Goal: Information Seeking & Learning: Learn about a topic

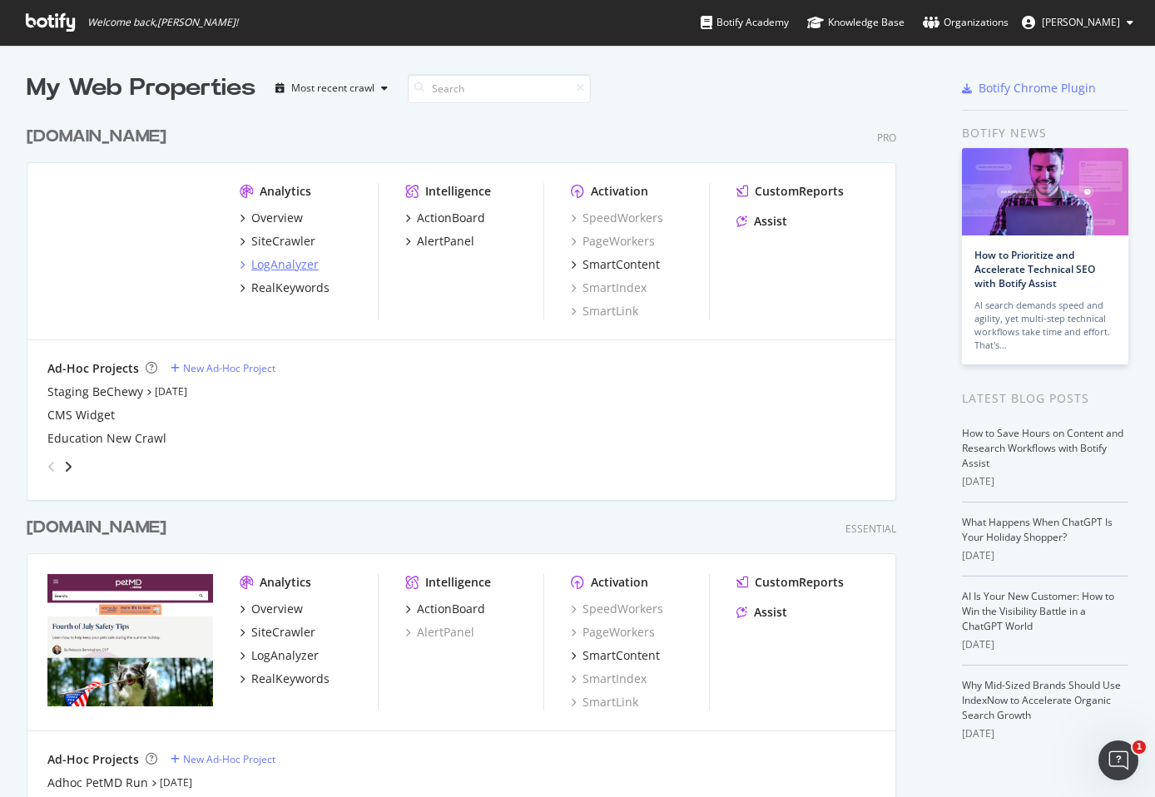
click at [298, 261] on div "LogAnalyzer" at bounding box center [284, 264] width 67 height 17
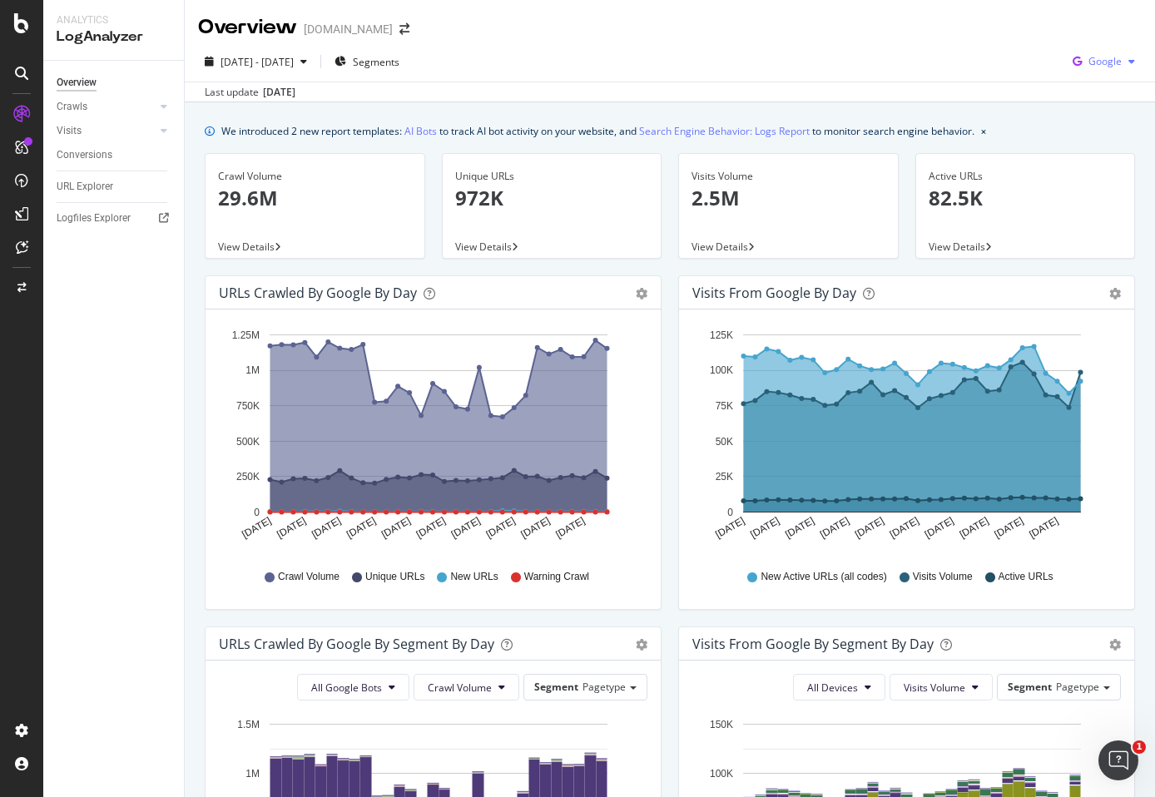
click at [1102, 67] on span "Google" at bounding box center [1105, 61] width 33 height 14
click at [1102, 128] on span "Bing" at bounding box center [1105, 125] width 62 height 15
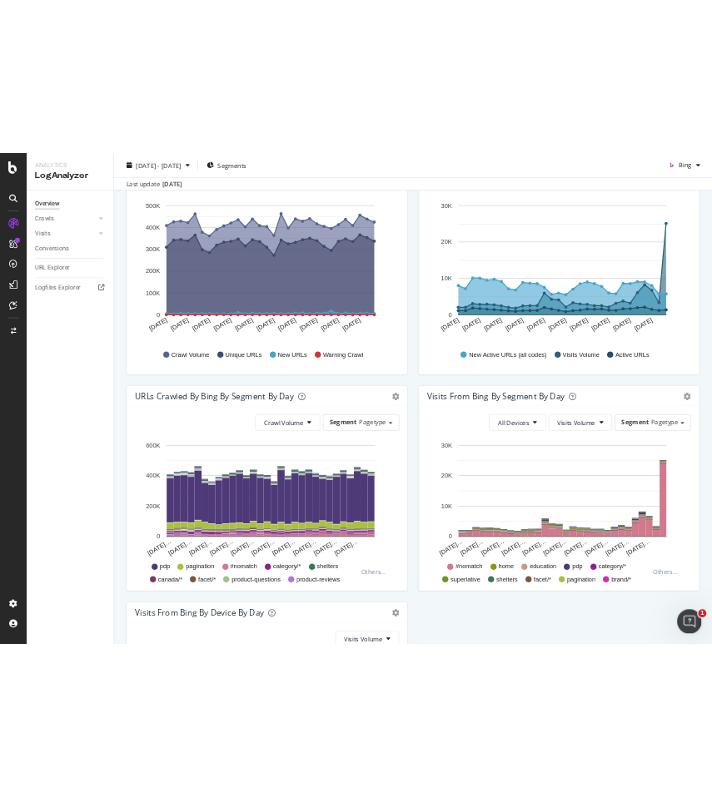
scroll to position [256, 0]
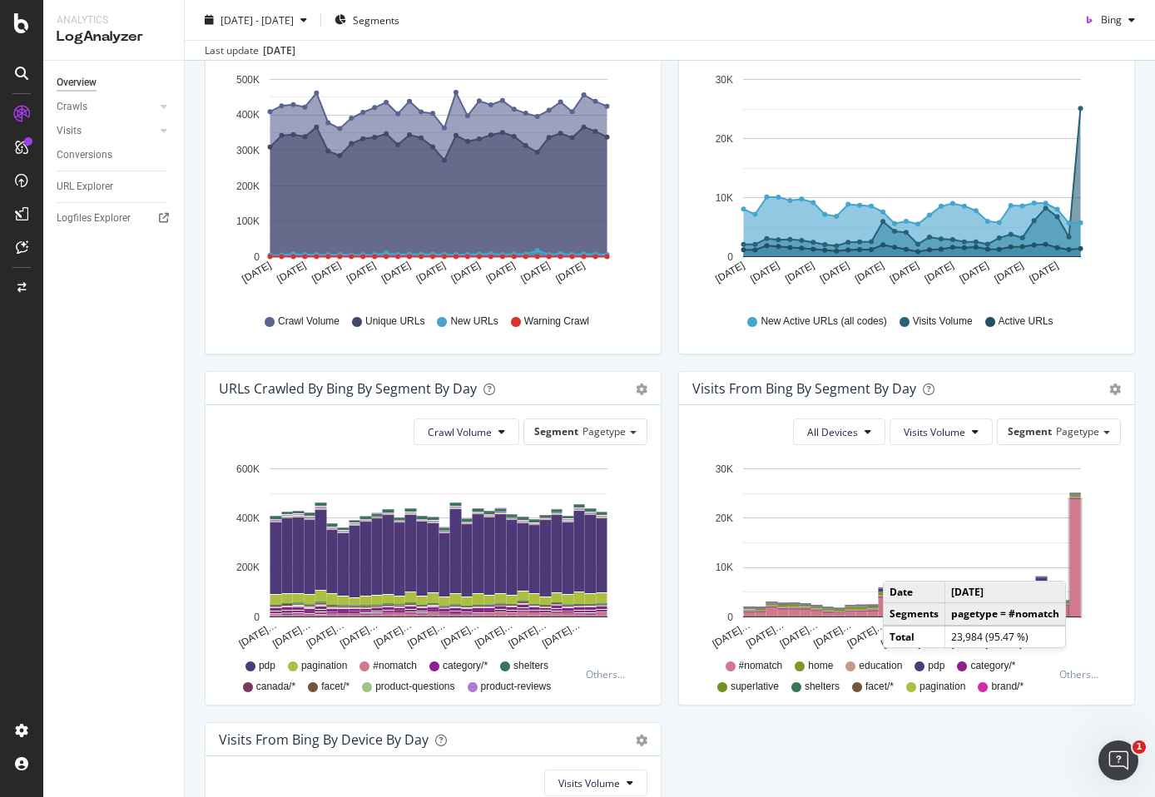
click at [1070, 564] on rect "A chart." at bounding box center [1075, 557] width 11 height 117
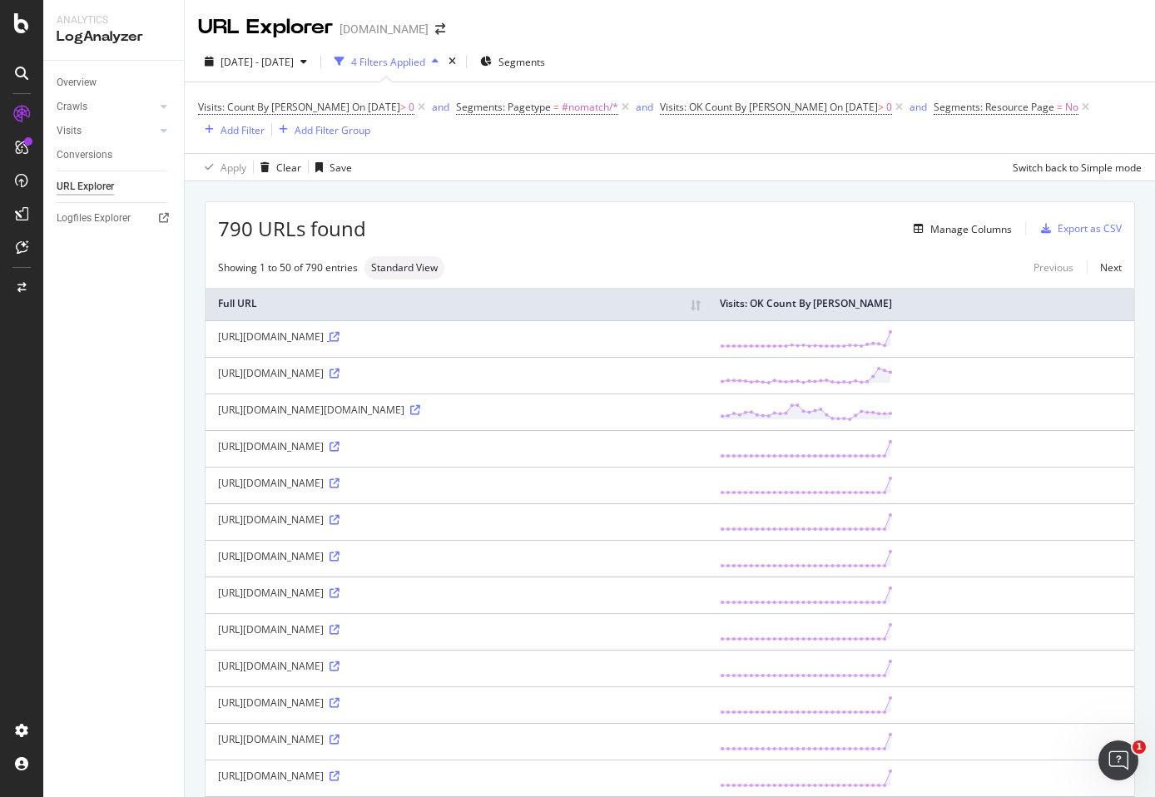
click at [340, 335] on icon at bounding box center [335, 337] width 10 height 10
